Goal: Task Accomplishment & Management: Manage account settings

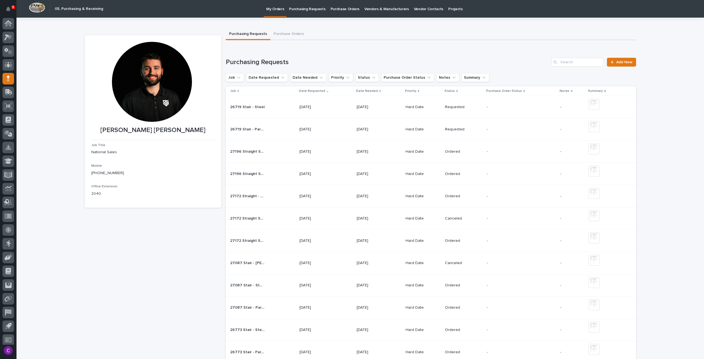
scroll to position [3, 0]
click at [619, 62] on span "Add New" at bounding box center [624, 62] width 16 height 4
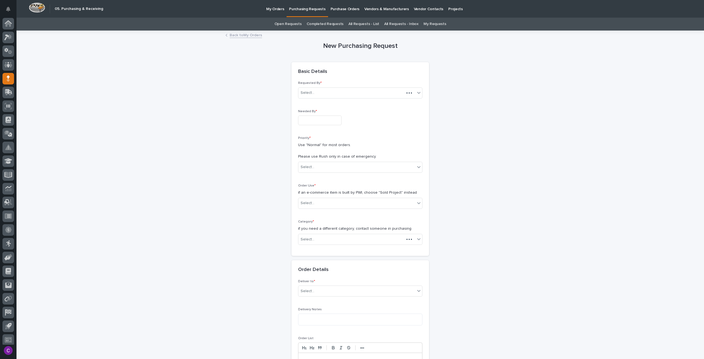
scroll to position [3, 0]
click at [316, 122] on input "text" at bounding box center [319, 120] width 43 height 10
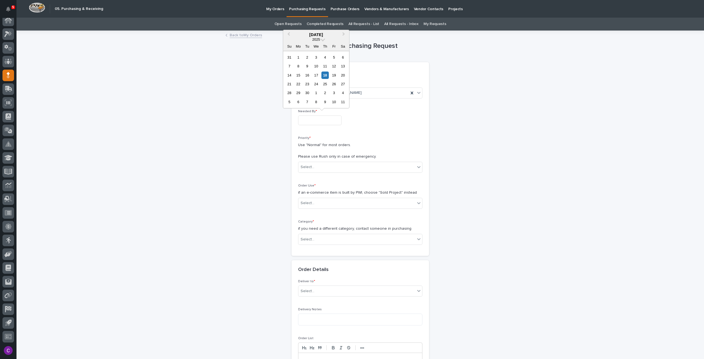
click at [296, 86] on div "22" at bounding box center [297, 83] width 7 height 7
type input "**********"
drag, startPoint x: 337, startPoint y: 166, endPoint x: 336, endPoint y: 169, distance: 2.9
click at [337, 166] on div "Select..." at bounding box center [356, 166] width 117 height 9
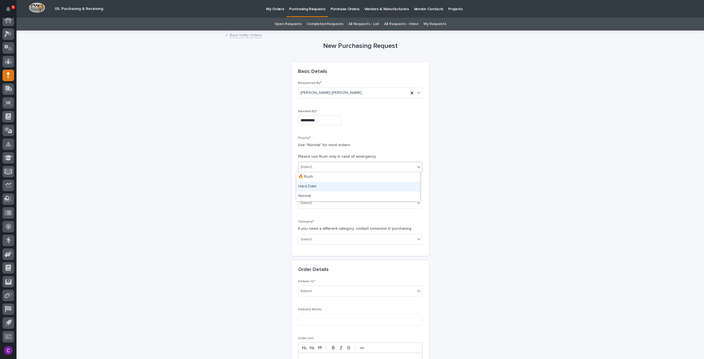
click at [322, 189] on div "Hard Date" at bounding box center [358, 187] width 124 height 10
click at [321, 198] on div "Select..." at bounding box center [360, 203] width 124 height 11
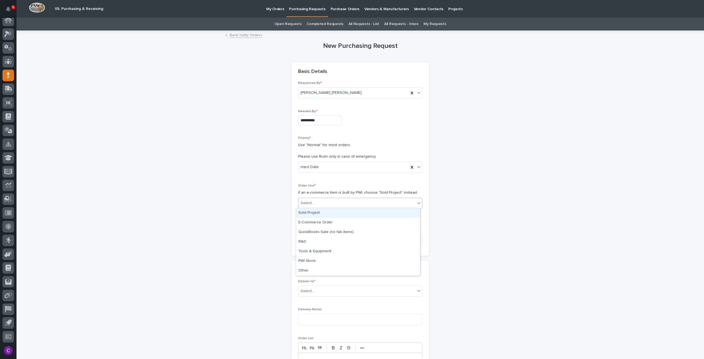
click at [317, 213] on div "Sold Project" at bounding box center [358, 213] width 124 height 10
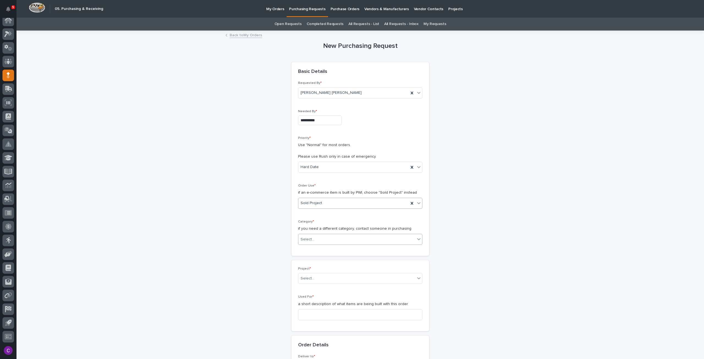
click at [331, 236] on div "Select..." at bounding box center [356, 239] width 117 height 9
click at [328, 312] on div "Steel" at bounding box center [358, 312] width 124 height 10
click at [333, 289] on div "Project * Select... Used For * a short description of what items are being buil…" at bounding box center [360, 296] width 124 height 58
click at [324, 275] on div "Select..." at bounding box center [356, 278] width 117 height 9
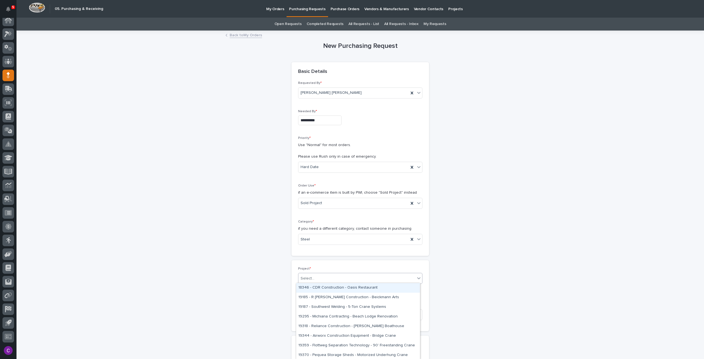
click at [325, 275] on div "Select..." at bounding box center [356, 278] width 117 height 9
paste input "*****"
type input "*****"
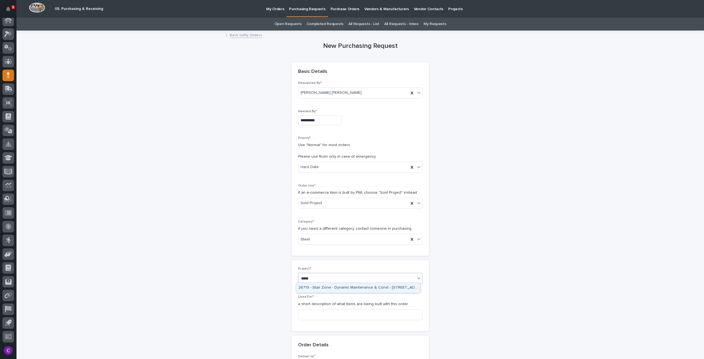
click at [329, 286] on div "26719 - Stair Zone - Dynamic Maintenance & Const - [STREET_ADDRESS][PERSON_NAME]" at bounding box center [358, 288] width 124 height 10
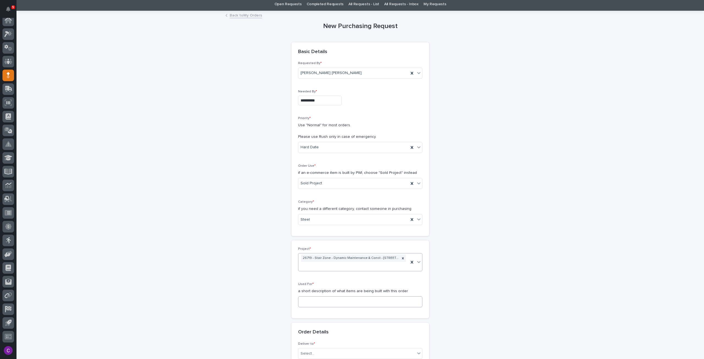
scroll to position [27, 0]
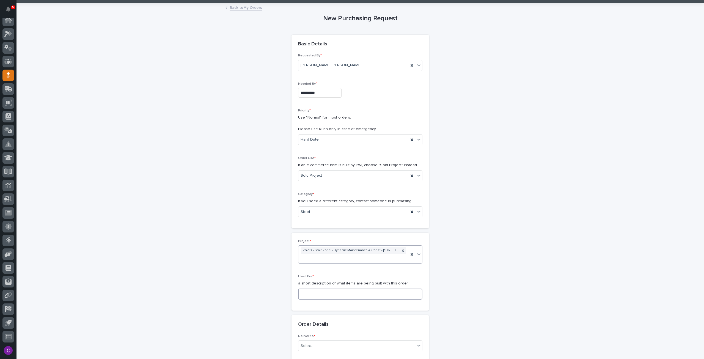
click at [337, 296] on input at bounding box center [360, 293] width 124 height 11
click at [309, 292] on input "Stair - Steel" at bounding box center [360, 293] width 124 height 11
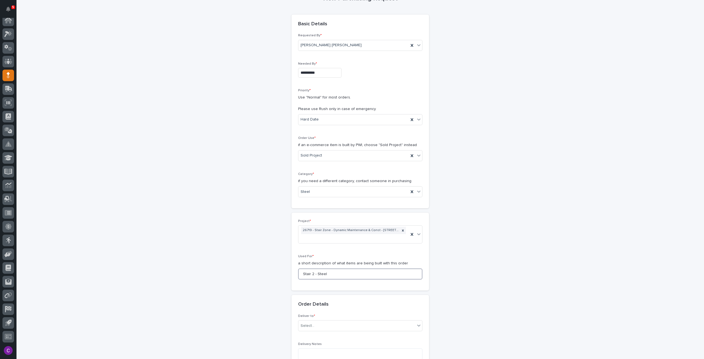
scroll to position [55, 0]
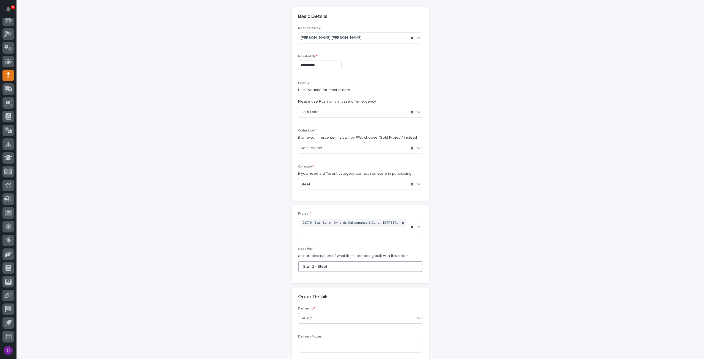
type input "Stair 2 - Steel"
click at [332, 317] on div "Select..." at bounding box center [356, 318] width 117 height 9
click at [312, 279] on div "PWI" at bounding box center [358, 278] width 124 height 10
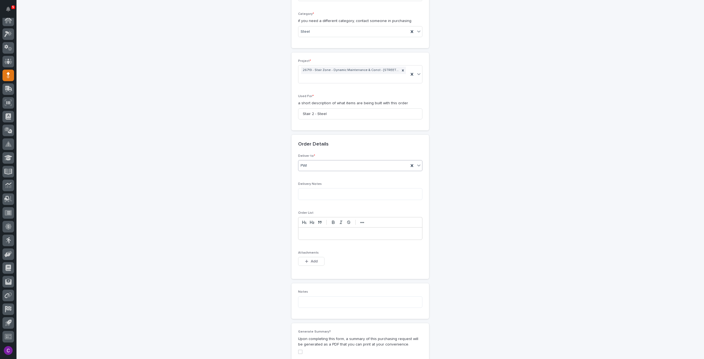
scroll to position [220, 0]
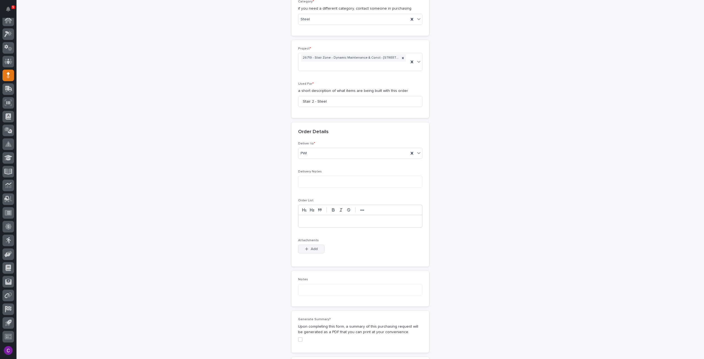
click at [311, 249] on span "Add" at bounding box center [314, 248] width 7 height 5
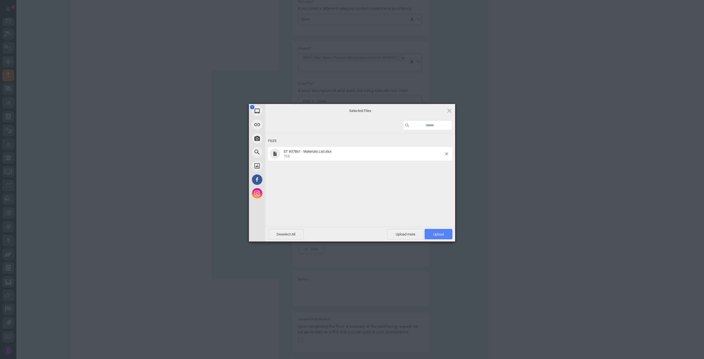
click at [441, 233] on span "Upload 1" at bounding box center [438, 234] width 11 height 4
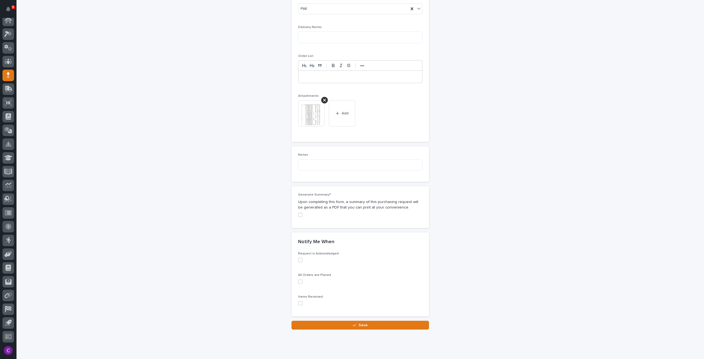
scroll to position [376, 0]
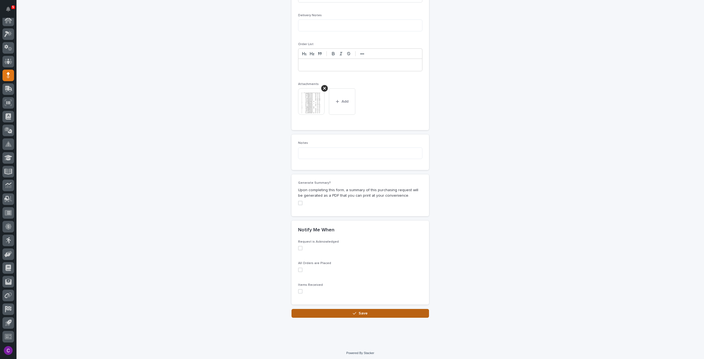
click at [399, 312] on button "Save" at bounding box center [359, 313] width 137 height 9
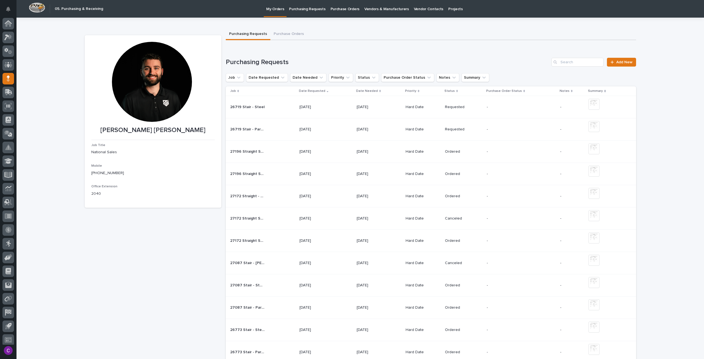
scroll to position [3, 0]
click at [619, 64] on link "Add New" at bounding box center [621, 62] width 29 height 9
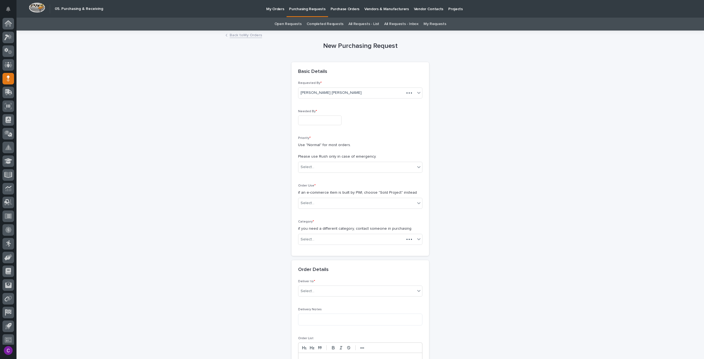
scroll to position [3, 0]
click at [318, 123] on input "text" at bounding box center [319, 120] width 43 height 10
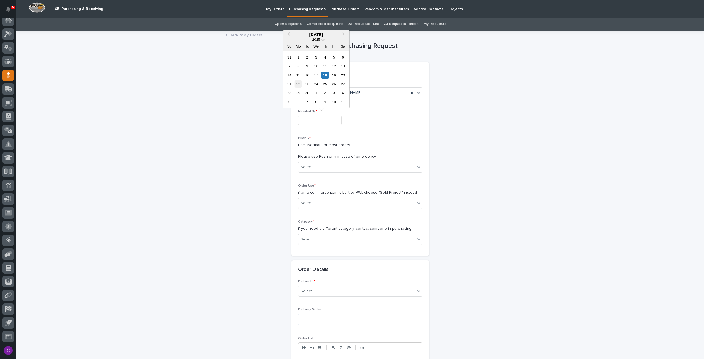
click at [299, 85] on div "22" at bounding box center [297, 83] width 7 height 7
type input "**********"
drag, startPoint x: 329, startPoint y: 163, endPoint x: 330, endPoint y: 169, distance: 5.8
click at [329, 165] on div "Select..." at bounding box center [356, 166] width 117 height 9
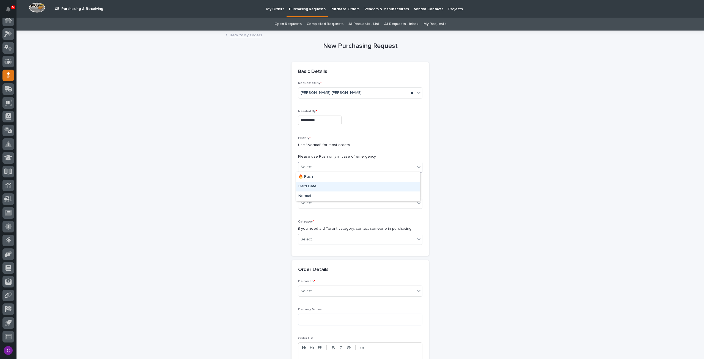
click at [323, 184] on div "Hard Date" at bounding box center [358, 187] width 124 height 10
click at [331, 202] on div "Select..." at bounding box center [356, 202] width 117 height 9
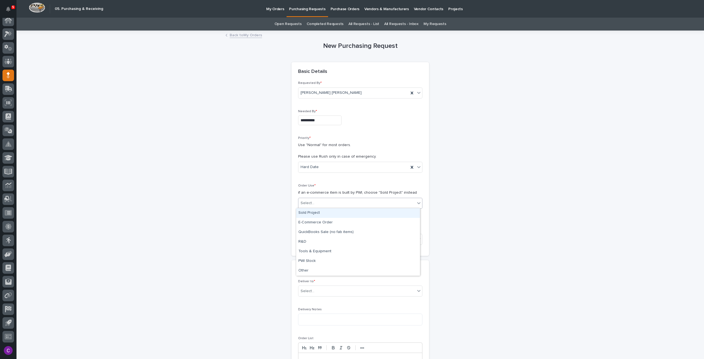
click at [323, 213] on div "Sold Project" at bounding box center [358, 213] width 124 height 10
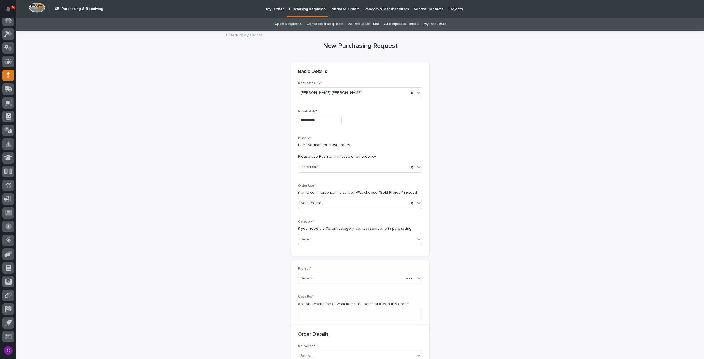
click at [330, 241] on div "Select..." at bounding box center [356, 239] width 117 height 9
click at [326, 297] on div "Parts & Hardware" at bounding box center [358, 297] width 124 height 10
click at [315, 277] on div "Select..." at bounding box center [356, 278] width 117 height 9
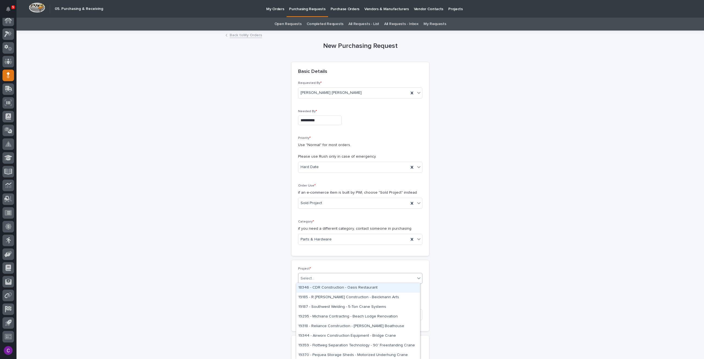
paste input "*****"
type input "*****"
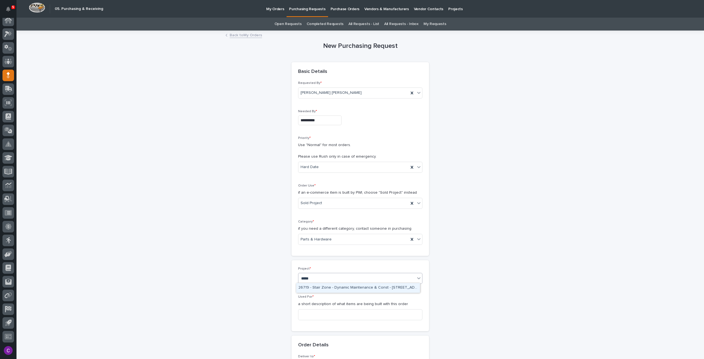
click at [324, 287] on div "26719 - Stair Zone - Dynamic Maintenance & Const - [STREET_ADDRESS][PERSON_NAME]" at bounding box center [358, 288] width 124 height 10
click at [335, 318] on input at bounding box center [360, 321] width 124 height 11
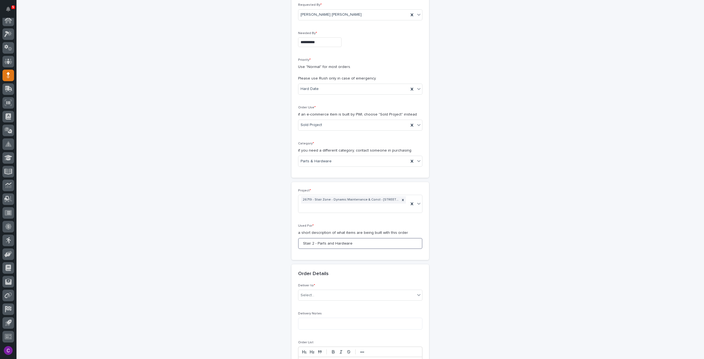
scroll to position [82, 0]
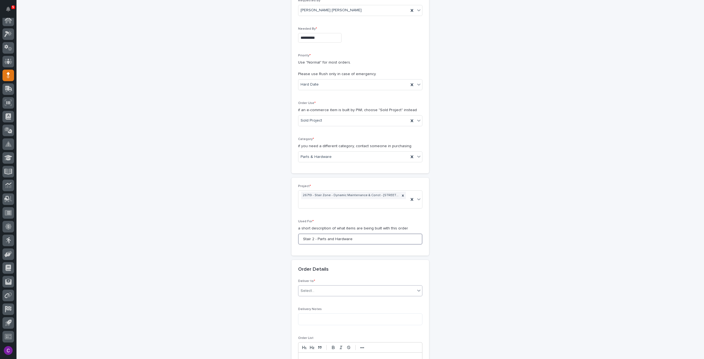
type input "Stair 2 - Parts and Hardware"
click at [347, 289] on div "Select..." at bounding box center [356, 290] width 117 height 9
click at [335, 297] on div "PWI" at bounding box center [358, 300] width 124 height 10
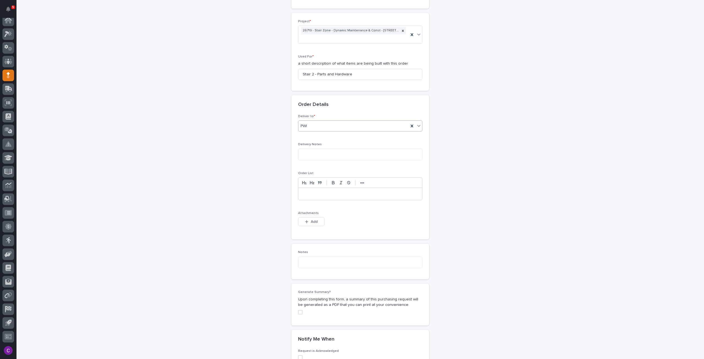
scroll to position [247, 0]
click at [299, 222] on button "Add" at bounding box center [311, 221] width 26 height 9
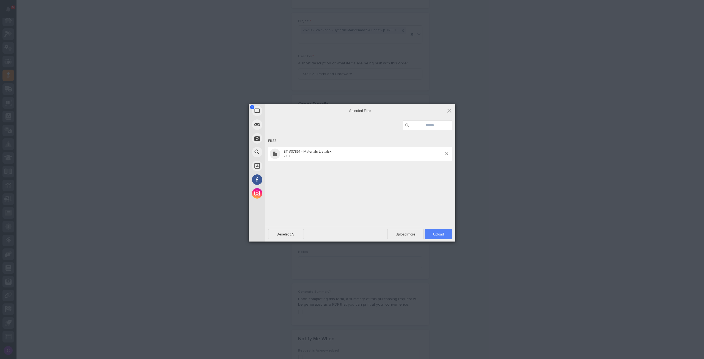
click at [440, 231] on span "Upload 1" at bounding box center [438, 234] width 28 height 10
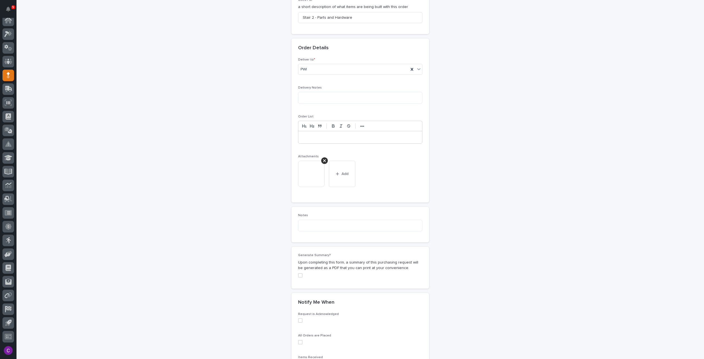
scroll to position [376, 0]
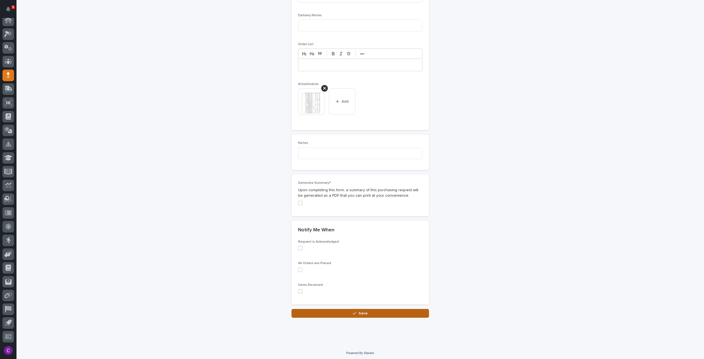
click at [395, 309] on button "Save" at bounding box center [359, 313] width 137 height 9
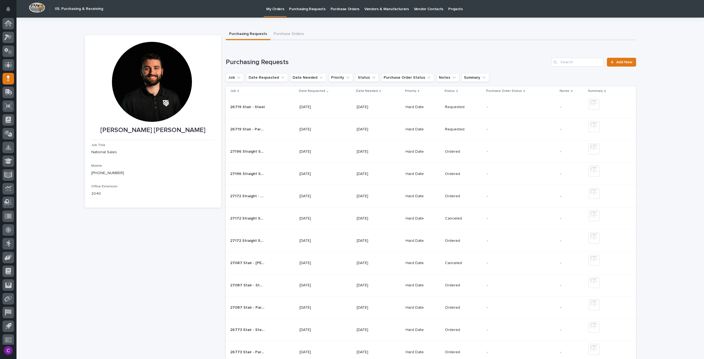
scroll to position [3, 0]
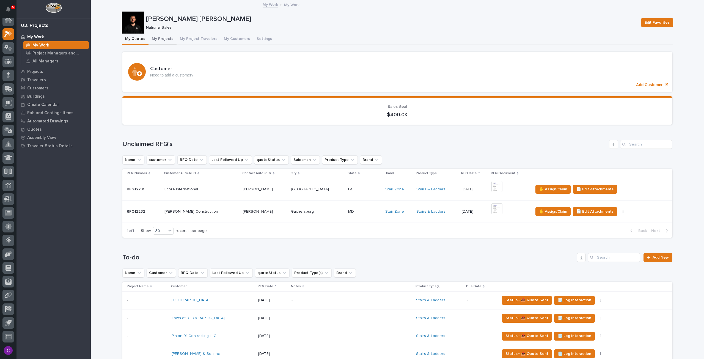
click at [161, 37] on button "My Projects" at bounding box center [162, 40] width 28 height 12
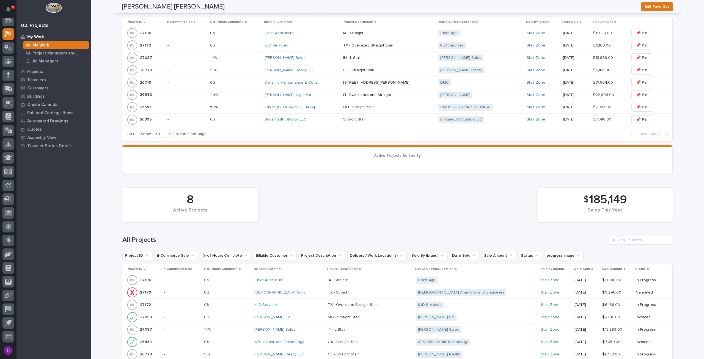
scroll to position [302, 0]
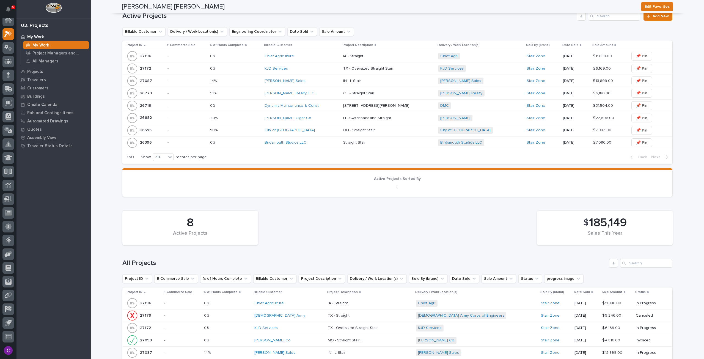
click at [253, 102] on div "0% 0%" at bounding box center [235, 105] width 50 height 9
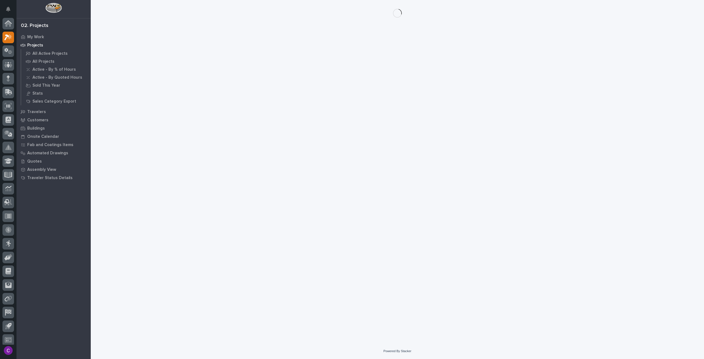
scroll to position [3, 0]
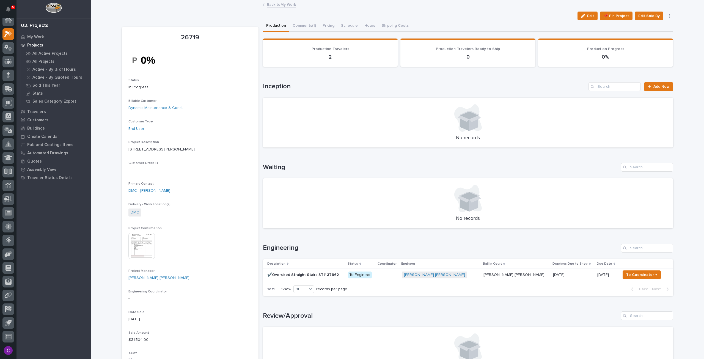
click at [184, 38] on p "26719" at bounding box center [189, 38] width 123 height 8
copy p "26719"
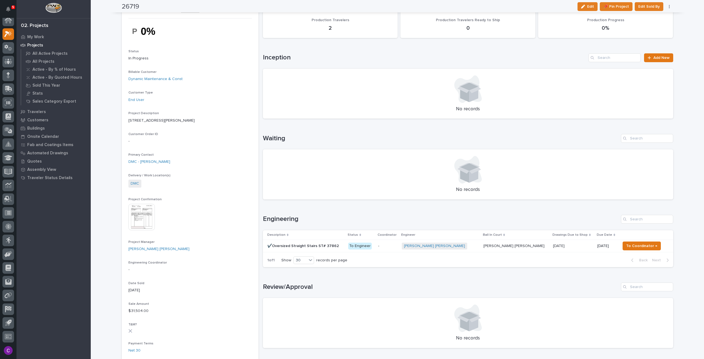
scroll to position [0, 0]
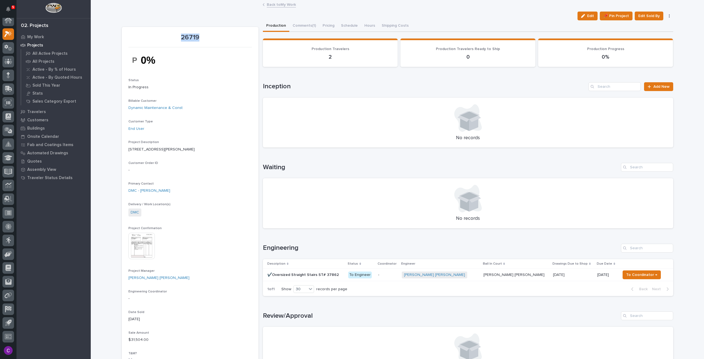
click at [565, 272] on p at bounding box center [573, 274] width 40 height 5
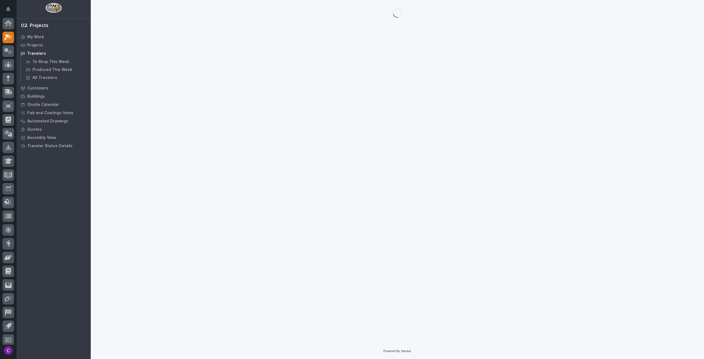
scroll to position [3, 0]
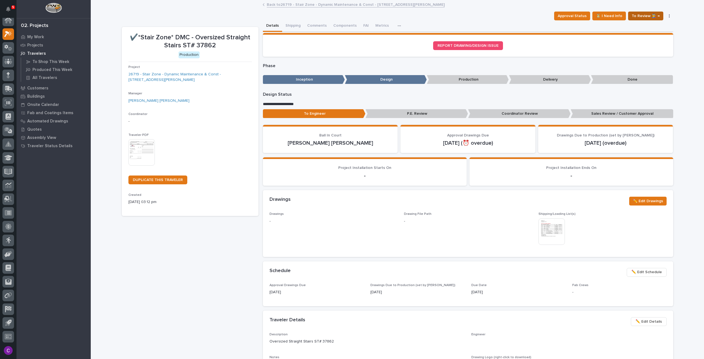
click at [650, 17] on span "To Review 👨‍🏭 →" at bounding box center [645, 16] width 28 height 7
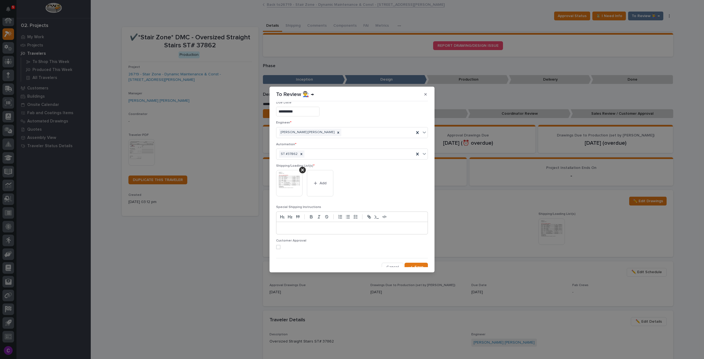
scroll to position [10, 0]
click at [426, 266] on div "**********" at bounding box center [352, 184] width 154 height 165
click at [417, 262] on span "Save" at bounding box center [418, 263] width 9 height 5
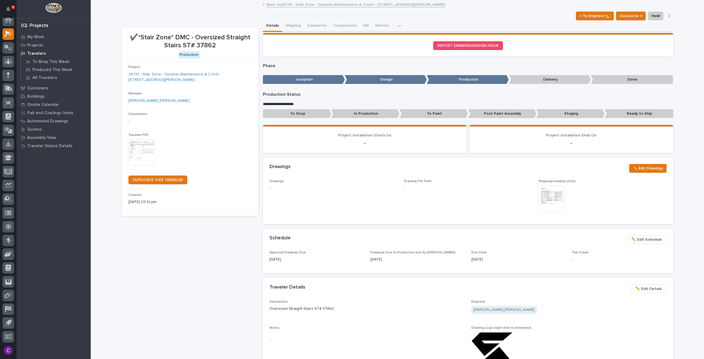
click at [295, 1] on link "Back to 26719 - Stair Zone - Dynamic Maintenance & Const - [STREET_ADDRESS][PER…" at bounding box center [356, 4] width 178 height 6
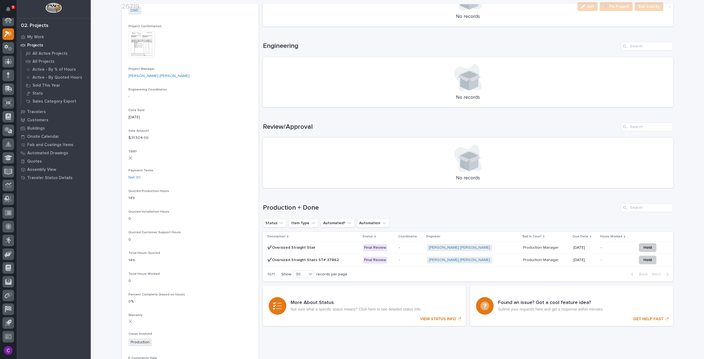
scroll to position [386, 0]
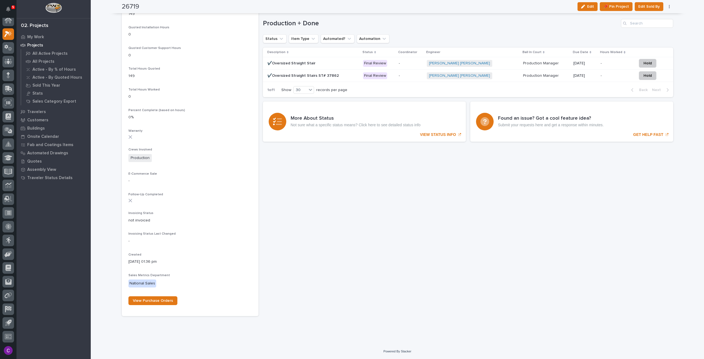
click at [573, 78] on p "[DATE]" at bounding box center [584, 75] width 23 height 5
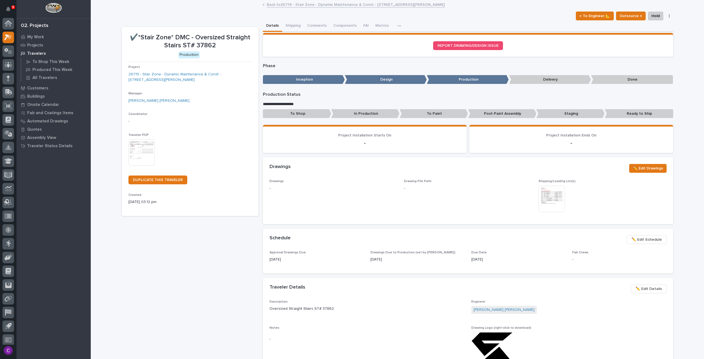
scroll to position [3, 0]
click at [297, 25] on button "Shipping" at bounding box center [293, 26] width 22 height 12
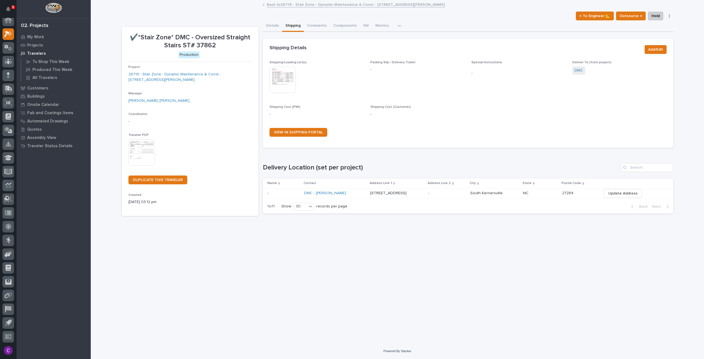
click at [290, 5] on link "Back to 26719 - Stair Zone - Dynamic Maintenance & Const - [STREET_ADDRESS][PER…" at bounding box center [356, 4] width 178 height 6
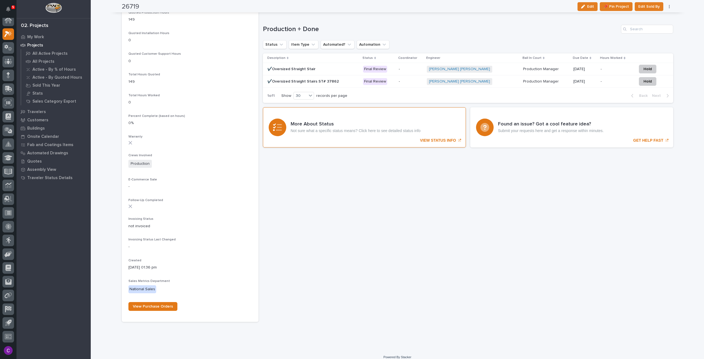
scroll to position [385, 0]
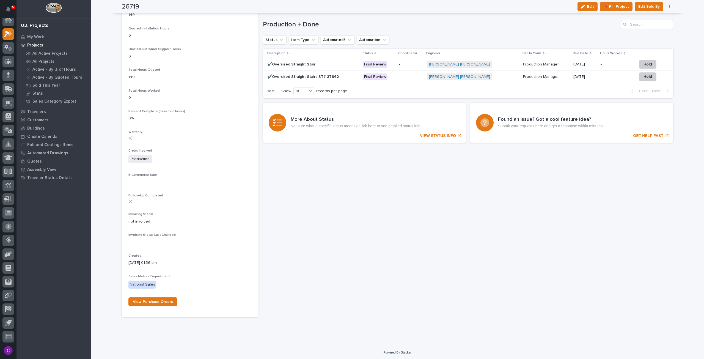
click at [387, 66] on div "Final Review" at bounding box center [375, 64] width 24 height 7
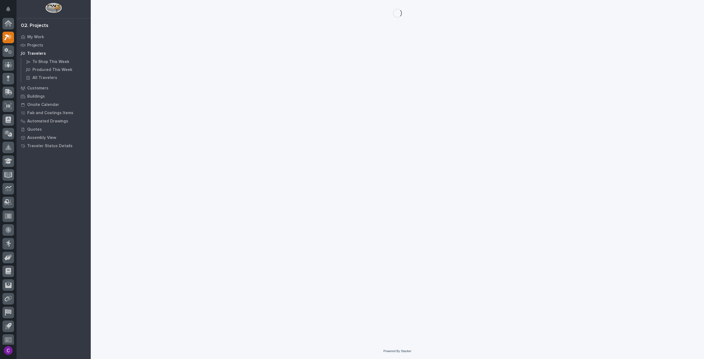
scroll to position [3, 0]
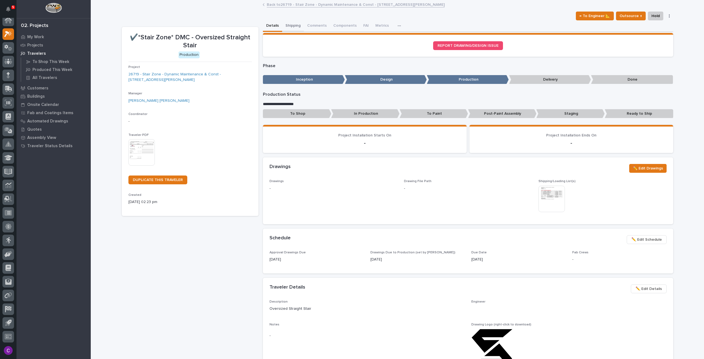
click at [289, 30] on button "Shipping" at bounding box center [293, 26] width 22 height 12
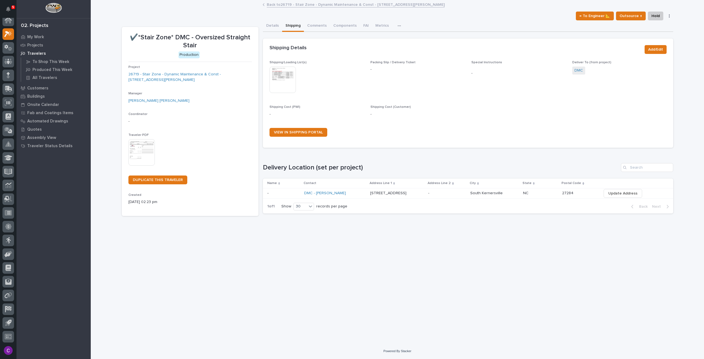
click at [300, 2] on link "Back to 26719 - Stair Zone - Dynamic Maintenance & Const - [STREET_ADDRESS][PER…" at bounding box center [356, 4] width 178 height 6
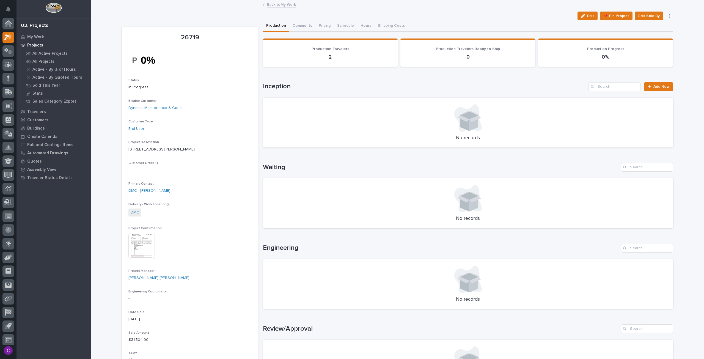
scroll to position [3, 0]
click at [283, 5] on link "Back to My Work" at bounding box center [281, 4] width 29 height 6
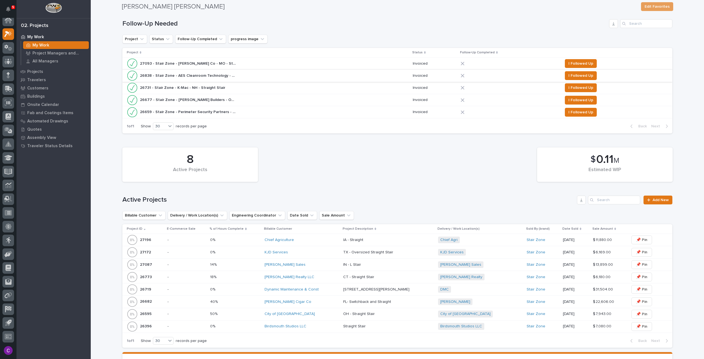
scroll to position [165, 0]
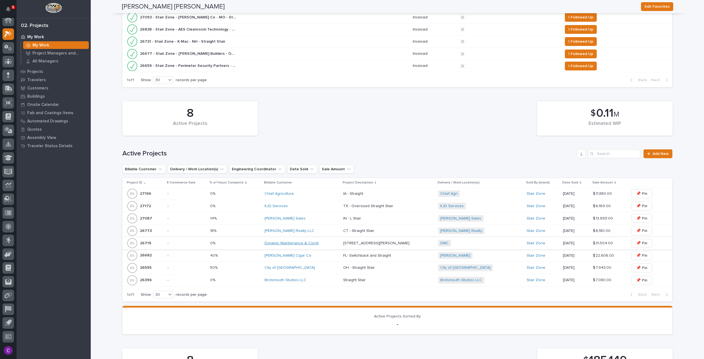
click at [300, 242] on link "Dynamic Maintenance & Const" at bounding box center [291, 243] width 54 height 5
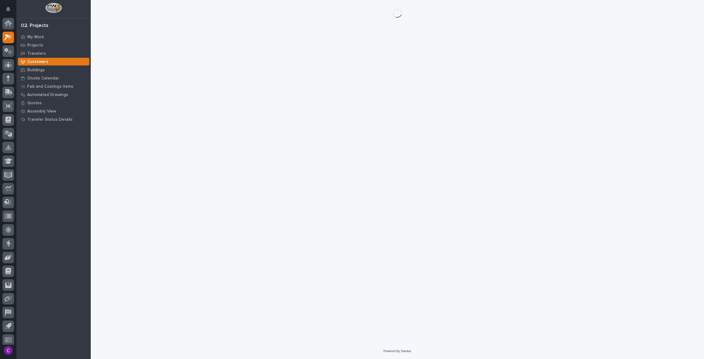
scroll to position [3, 0]
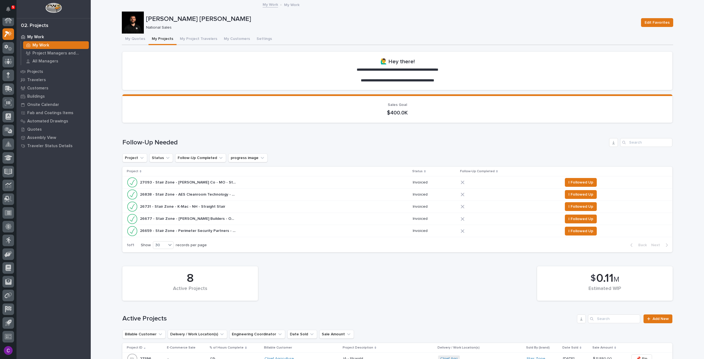
scroll to position [192, 0]
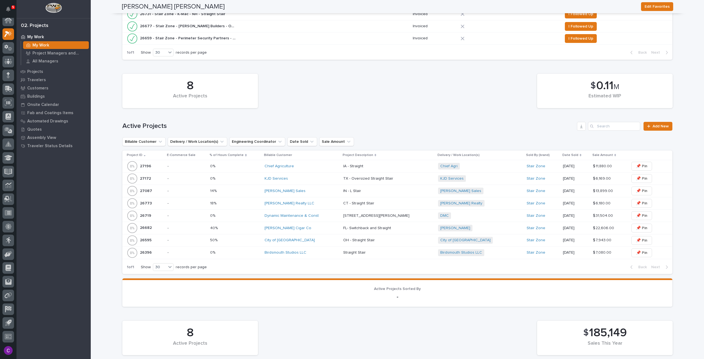
click at [236, 213] on p at bounding box center [235, 215] width 50 height 5
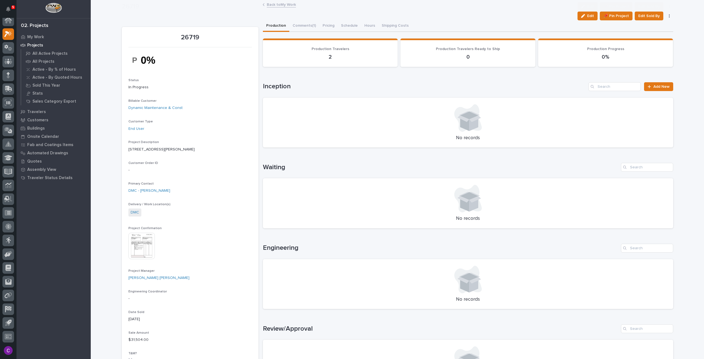
scroll to position [247, 0]
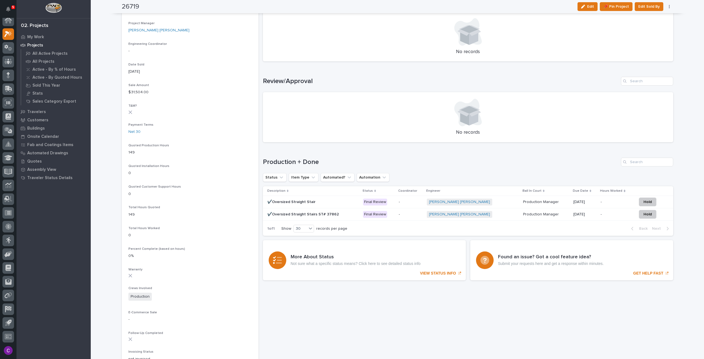
click at [550, 206] on div "Production Manager Production Manager" at bounding box center [546, 201] width 46 height 9
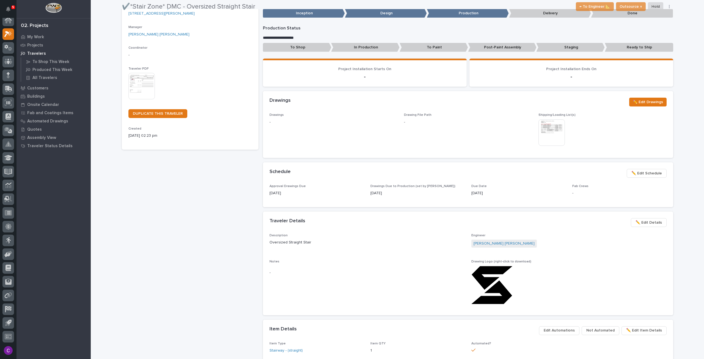
scroll to position [110, 0]
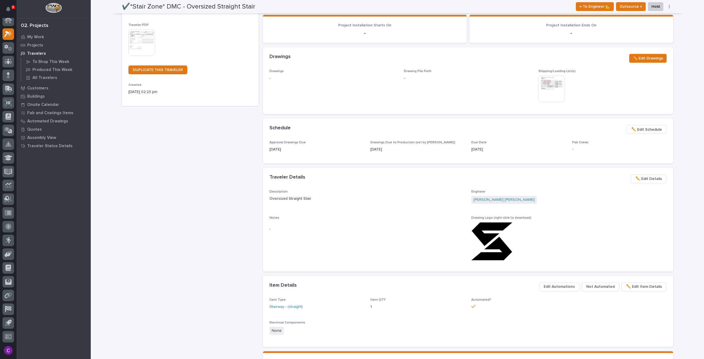
click at [627, 129] on button "✏️ Edit Schedule" at bounding box center [646, 129] width 40 height 9
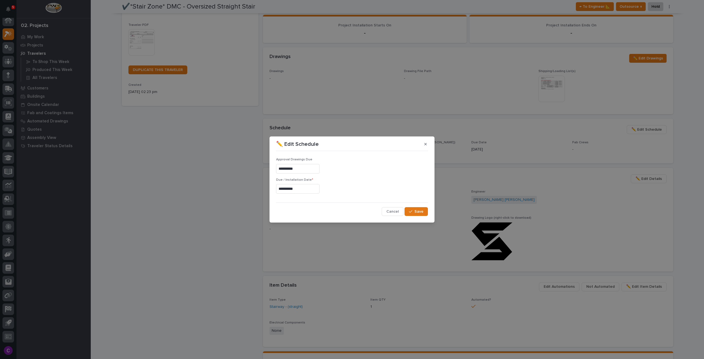
click at [307, 190] on input "**********" at bounding box center [297, 189] width 43 height 10
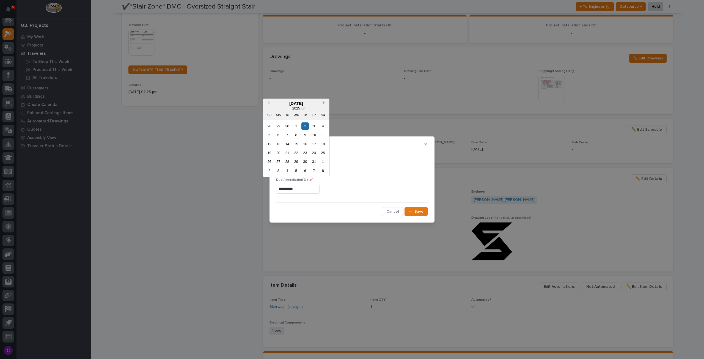
click at [324, 101] on button "Next Month" at bounding box center [324, 103] width 9 height 9
click at [303, 135] on div "6" at bounding box center [304, 134] width 7 height 7
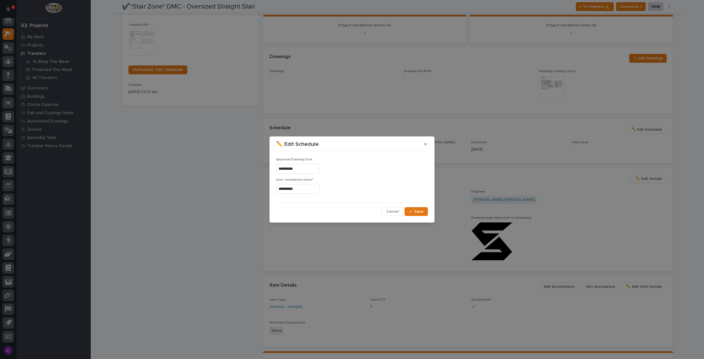
type input "**********"
click at [418, 208] on button "Save" at bounding box center [415, 211] width 23 height 9
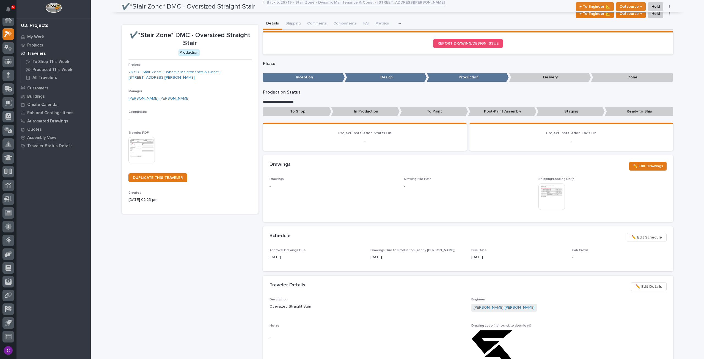
scroll to position [0, 0]
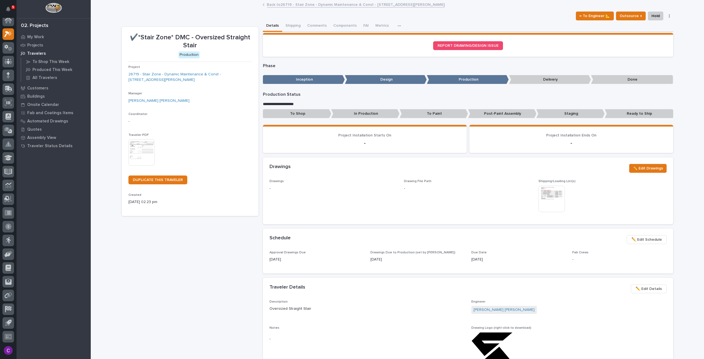
click at [272, 5] on link "Back to 26719 - Stair Zone - Dynamic Maintenance & Const - [STREET_ADDRESS][PER…" at bounding box center [356, 4] width 178 height 6
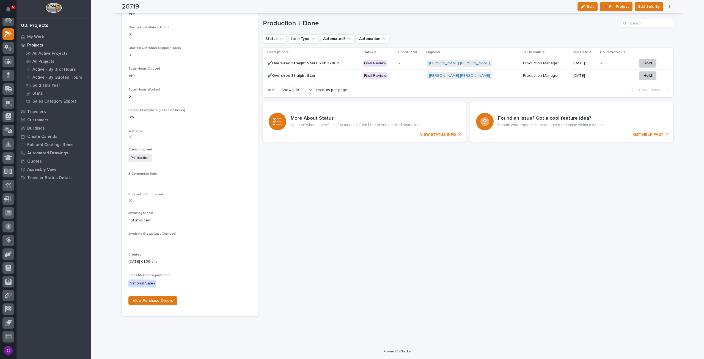
scroll to position [249, 0]
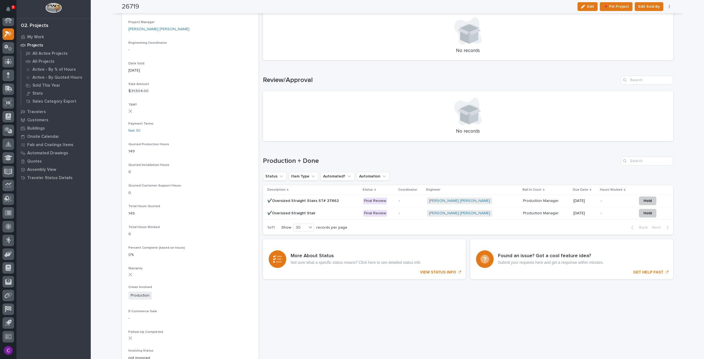
click at [600, 203] on p "-" at bounding box center [601, 200] width 2 height 6
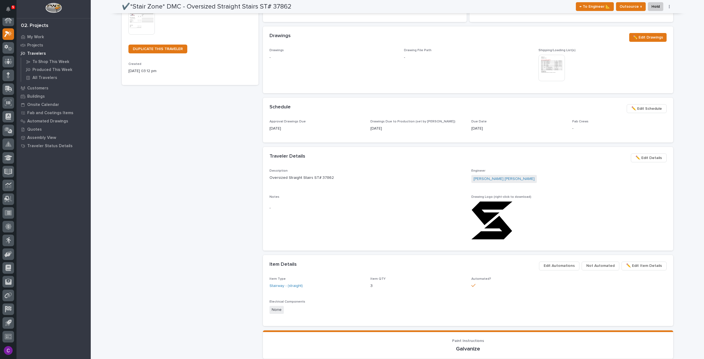
scroll to position [75, 0]
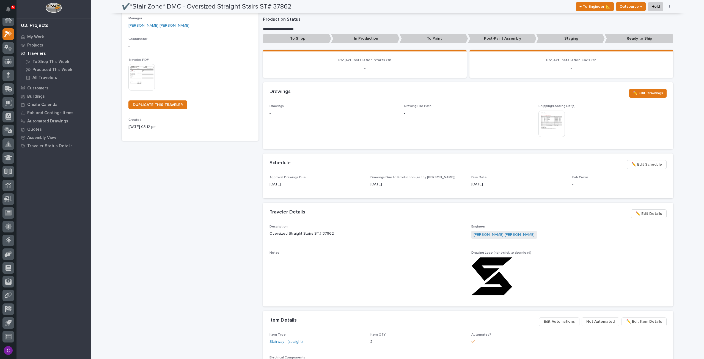
click at [645, 163] on span "✏️ Edit Schedule" at bounding box center [646, 164] width 31 height 7
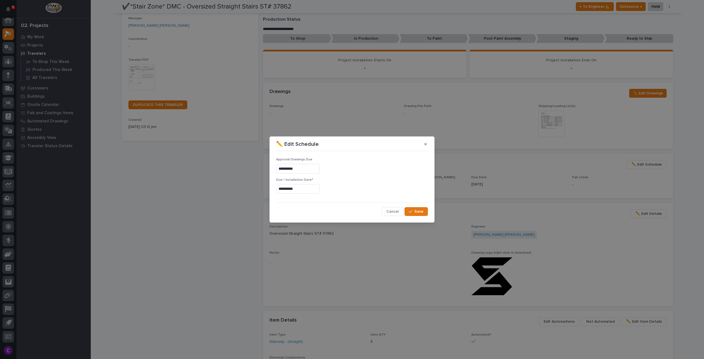
click at [298, 189] on input "**********" at bounding box center [297, 189] width 43 height 10
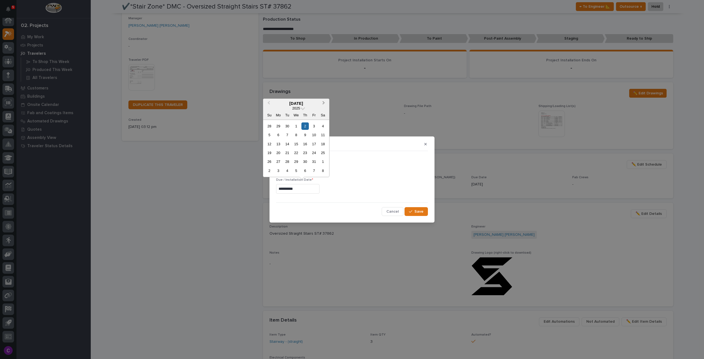
click at [323, 100] on button "Next Month" at bounding box center [324, 103] width 9 height 9
click at [266, 101] on button "Previous Month" at bounding box center [268, 103] width 9 height 9
click at [304, 134] on div "6" at bounding box center [304, 134] width 7 height 7
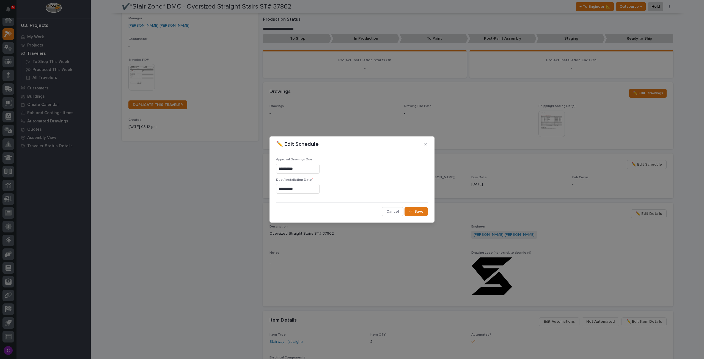
type input "**********"
click at [417, 212] on span "Save" at bounding box center [418, 211] width 9 height 5
